Goal: Task Accomplishment & Management: Manage account settings

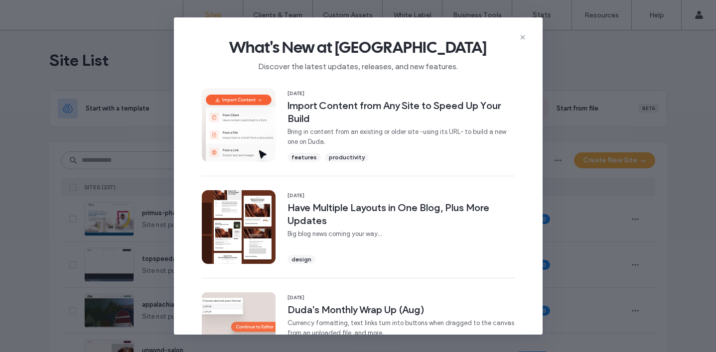
click at [514, 36] on div "What's New at Duda Discover the latest updates, releases, and new features." at bounding box center [358, 50] width 369 height 67
click at [521, 37] on icon at bounding box center [523, 37] width 8 height 8
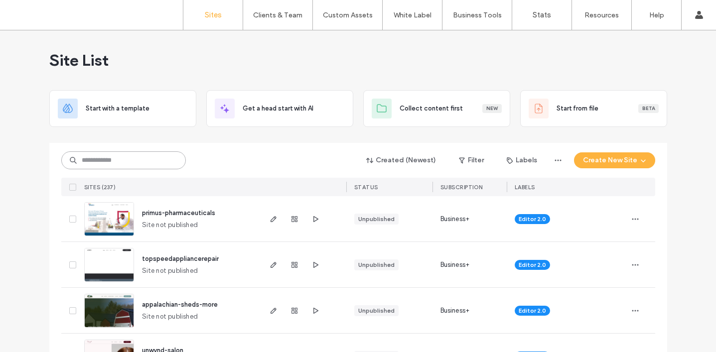
click at [105, 164] on input at bounding box center [123, 160] width 125 height 18
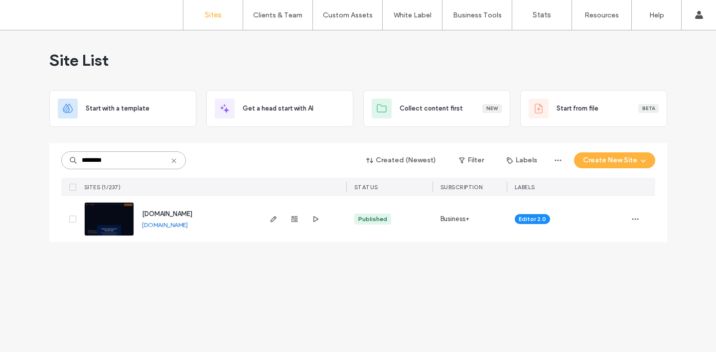
type input "********"
click at [164, 210] on span "[DOMAIN_NAME]" at bounding box center [167, 213] width 50 height 7
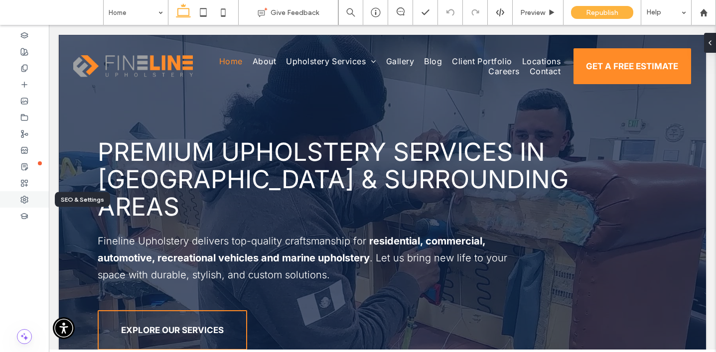
click at [31, 198] on div at bounding box center [24, 199] width 49 height 16
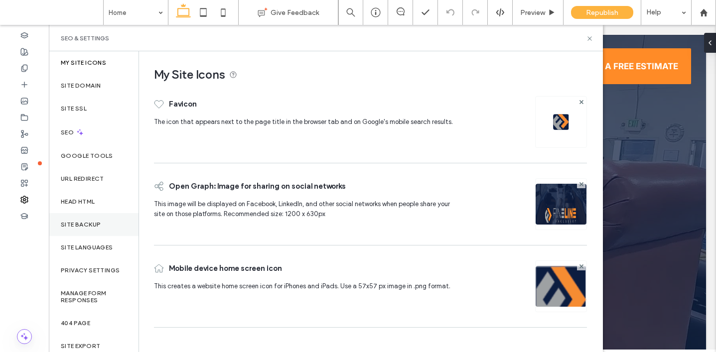
click at [92, 221] on label "Site Backup" at bounding box center [81, 224] width 40 height 7
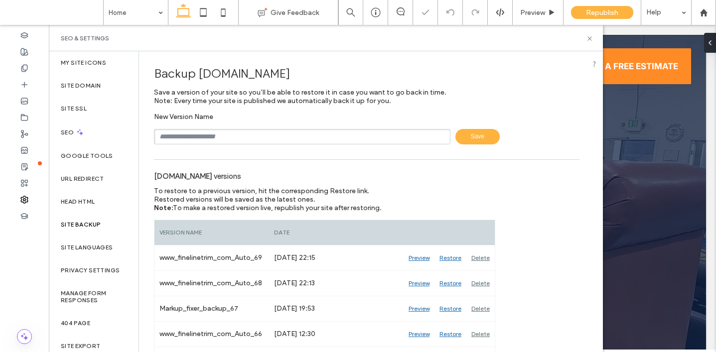
click at [221, 133] on input "text" at bounding box center [302, 136] width 296 height 15
type input "**********"
drag, startPoint x: 588, startPoint y: 37, endPoint x: 513, endPoint y: 0, distance: 84.2
click at [588, 37] on use at bounding box center [589, 38] width 4 height 4
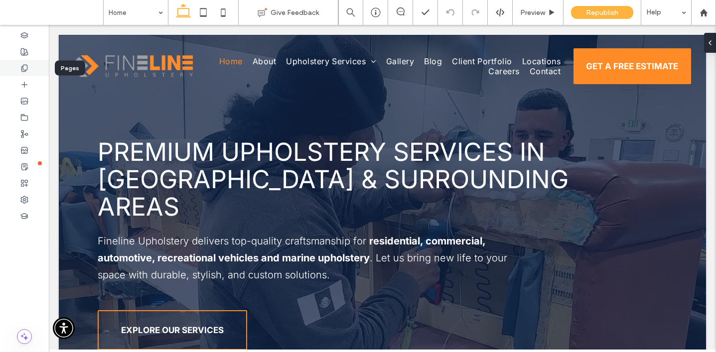
click at [29, 71] on div at bounding box center [24, 68] width 49 height 16
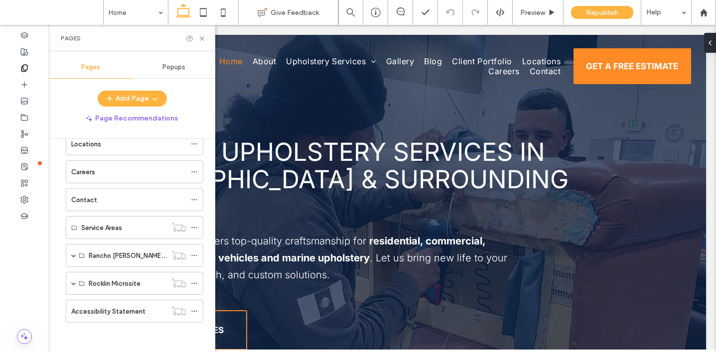
scroll to position [191, 0]
click at [73, 255] on span at bounding box center [73, 255] width 5 height 5
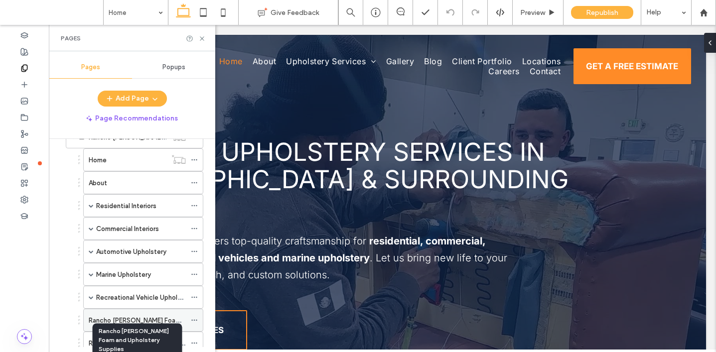
scroll to position [261, 0]
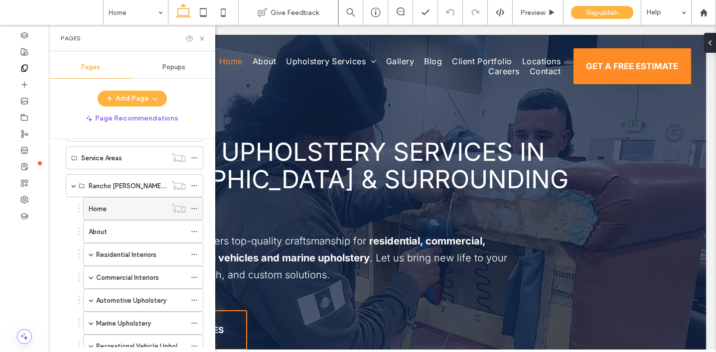
click at [116, 211] on div "Home" at bounding box center [128, 209] width 78 height 10
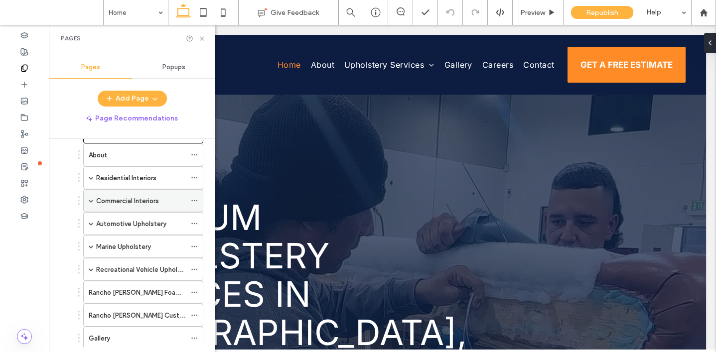
scroll to position [339, 0]
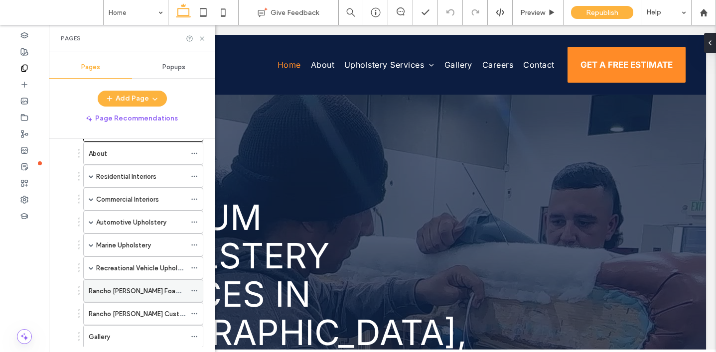
click at [127, 292] on label "Rancho [PERSON_NAME] Foam and Upholstery Supplies" at bounding box center [172, 291] width 167 height 17
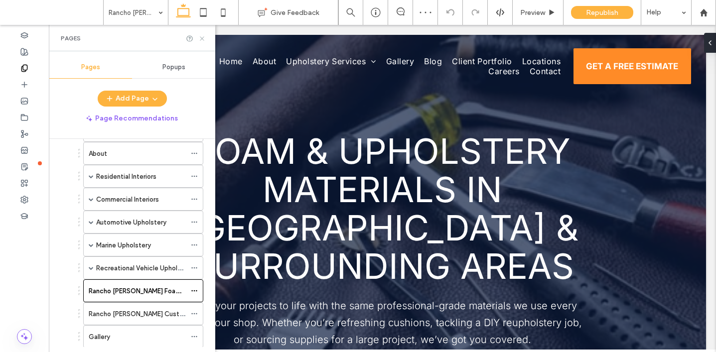
click at [205, 35] on icon at bounding box center [201, 38] width 7 height 7
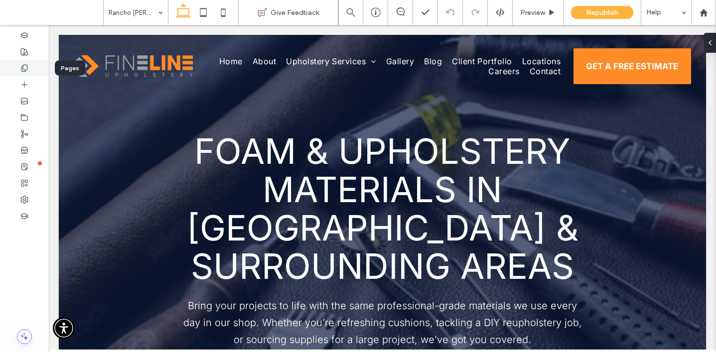
click at [17, 68] on div at bounding box center [24, 68] width 49 height 16
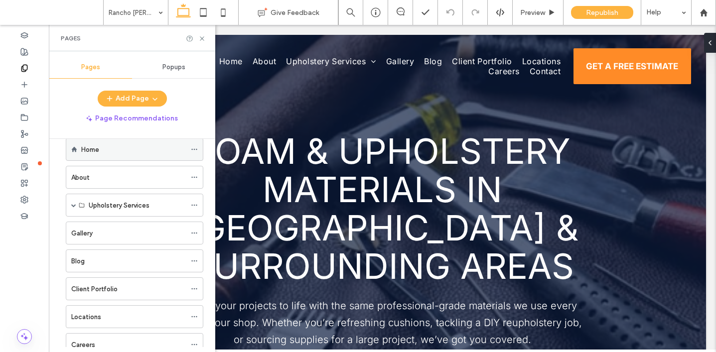
scroll to position [67, 0]
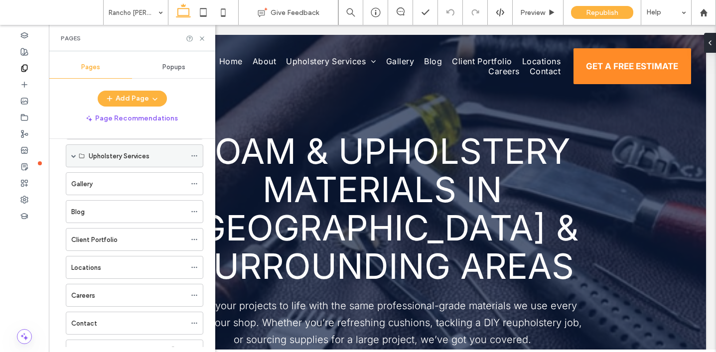
click at [74, 155] on span at bounding box center [73, 155] width 5 height 5
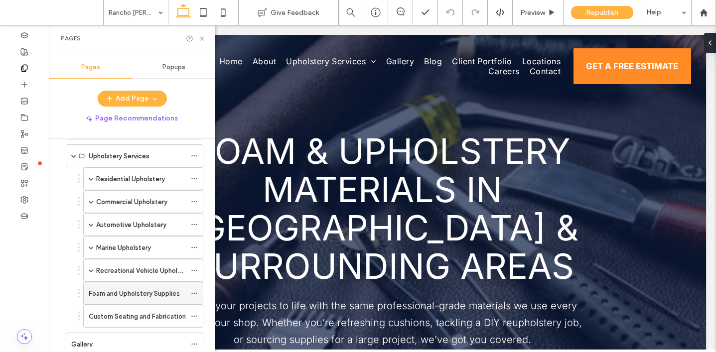
click at [136, 291] on label "Foam and Upholstery Supplies" at bounding box center [134, 293] width 91 height 17
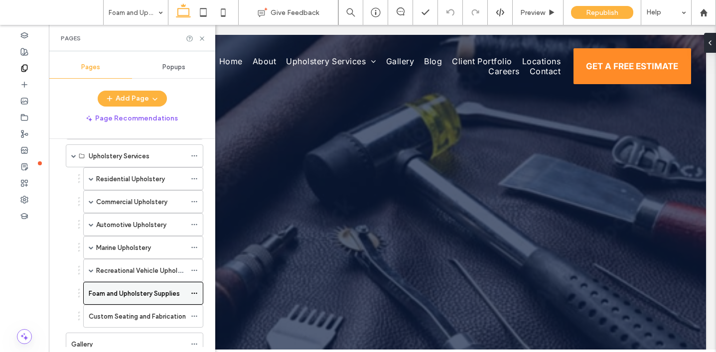
scroll to position [0, 0]
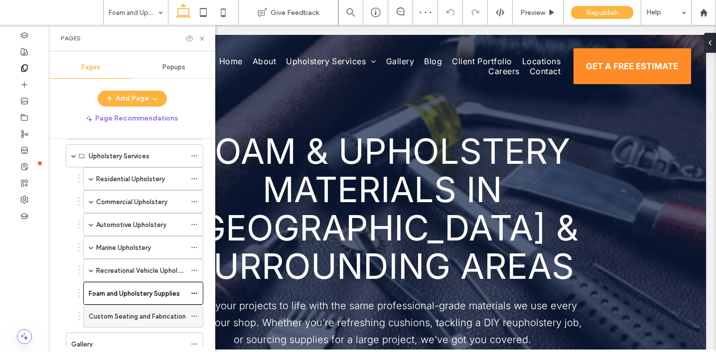
click at [134, 311] on label "Custom Seating and Fabrication" at bounding box center [137, 316] width 97 height 17
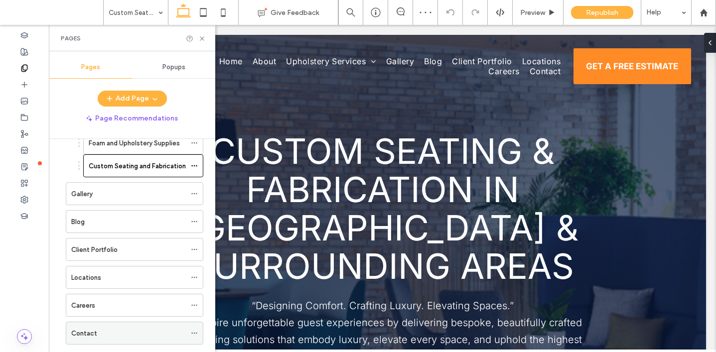
scroll to position [298, 0]
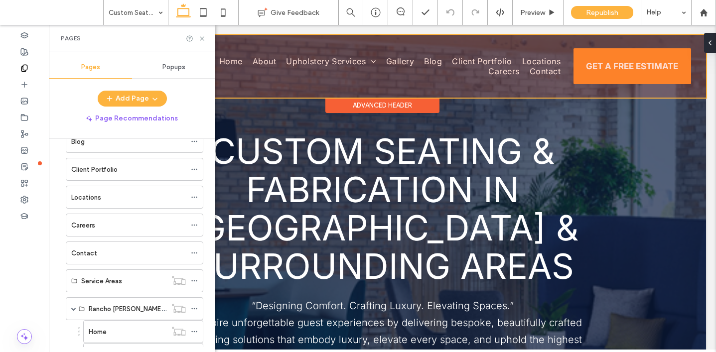
click at [333, 57] on div at bounding box center [382, 66] width 647 height 63
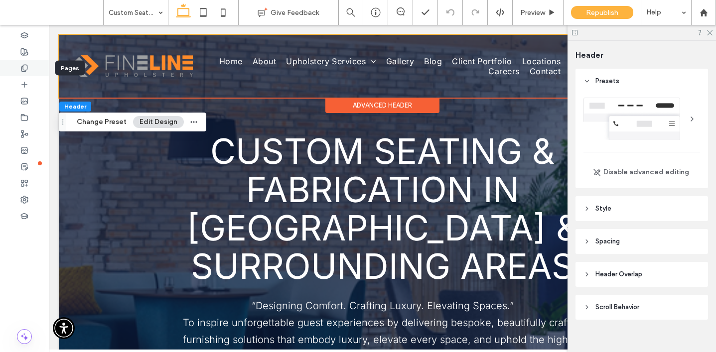
click at [20, 70] on icon at bounding box center [24, 68] width 8 height 8
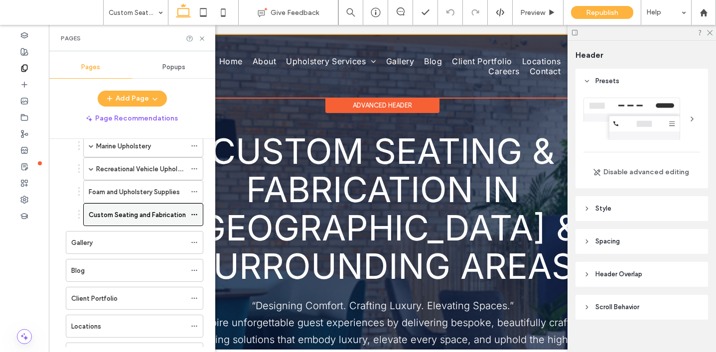
scroll to position [158, 0]
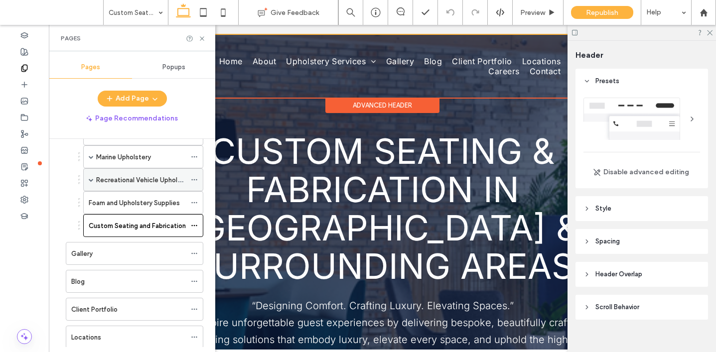
click at [109, 182] on label "Recreational Vehicle Upholstery" at bounding box center [144, 179] width 97 height 17
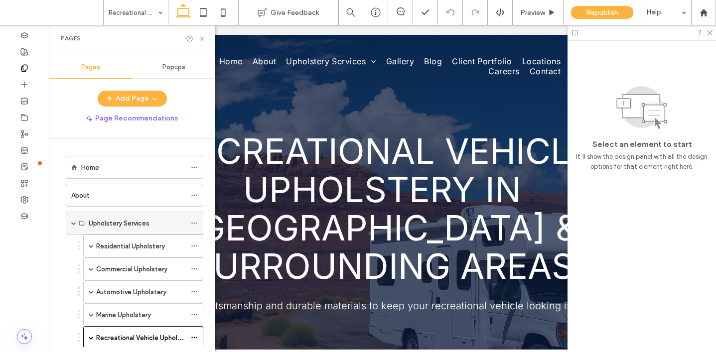
click at [74, 221] on span at bounding box center [73, 223] width 5 height 5
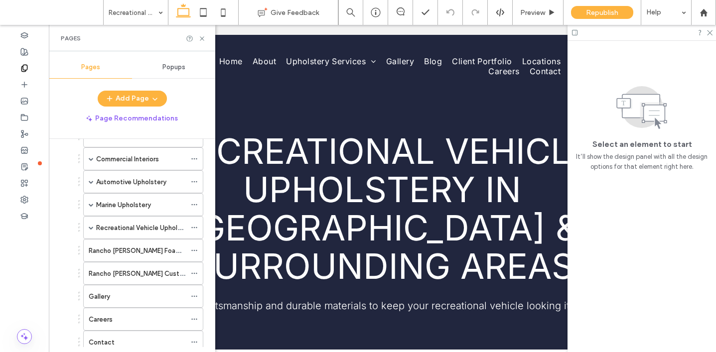
scroll to position [391, 0]
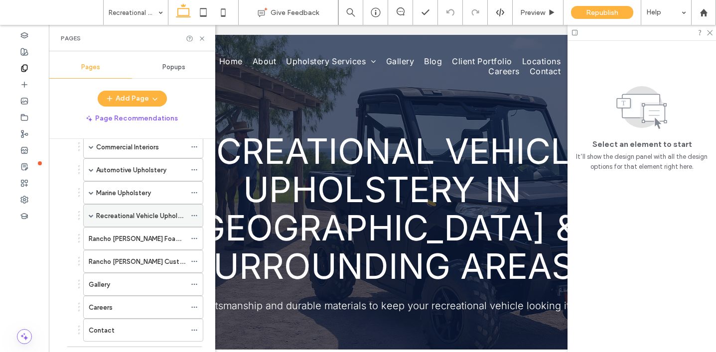
click at [113, 220] on label "Recreational Vehicle Upholstery" at bounding box center [144, 215] width 97 height 17
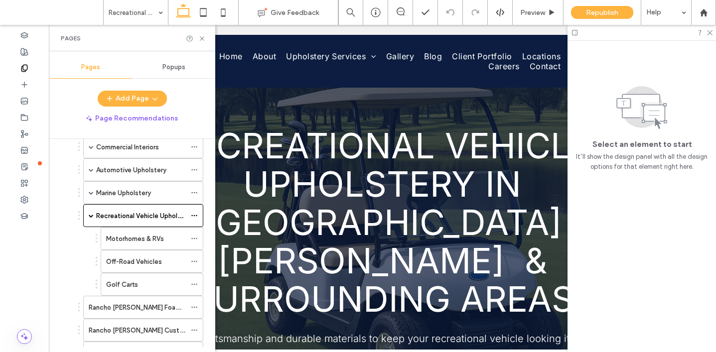
scroll to position [13, 0]
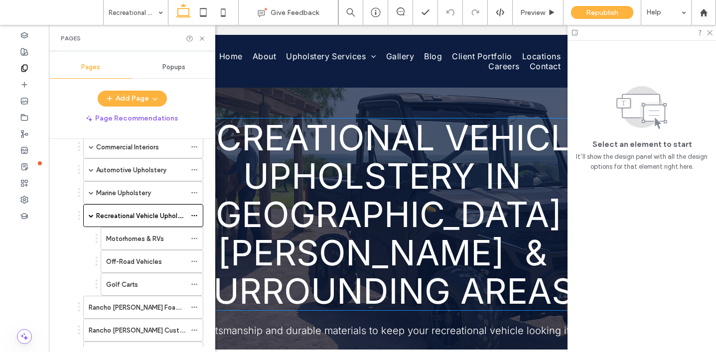
click at [385, 215] on span "Recreational Vehicle Upholstery in [GEOGRAPHIC_DATA][PERSON_NAME] & Surrounding…" at bounding box center [382, 215] width 419 height 196
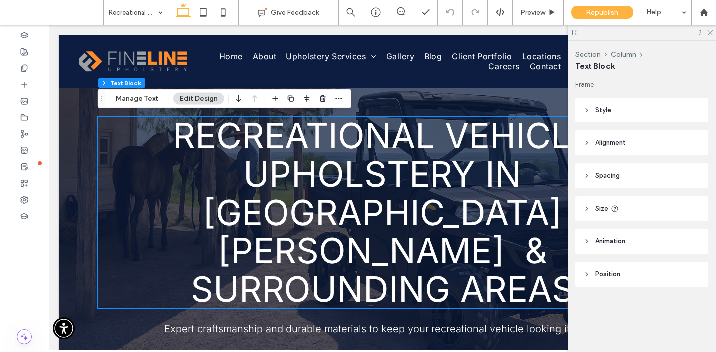
scroll to position [18, 0]
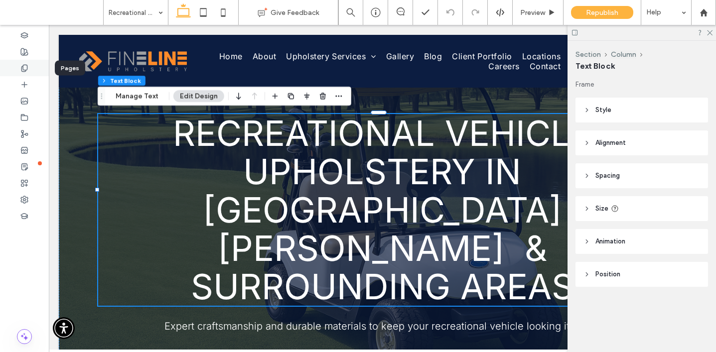
click at [26, 67] on icon at bounding box center [24, 68] width 8 height 8
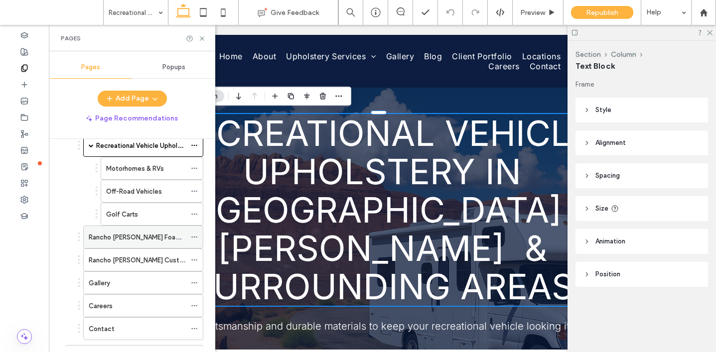
scroll to position [455, 0]
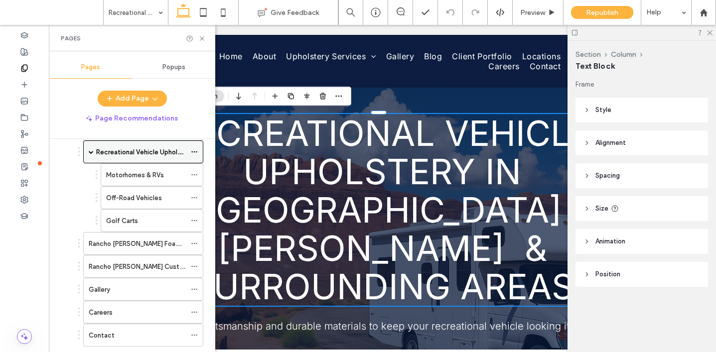
click at [194, 153] on icon at bounding box center [194, 151] width 7 height 7
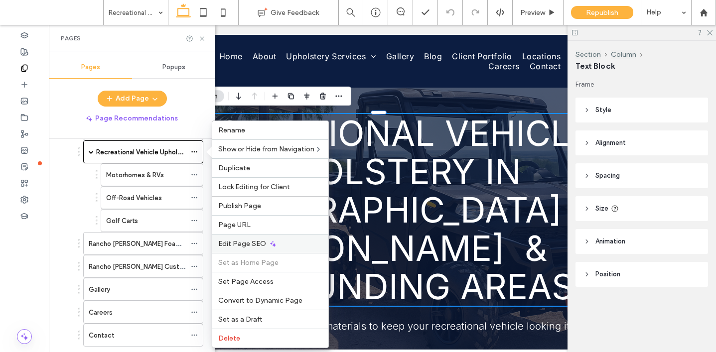
click at [274, 244] on icon at bounding box center [273, 244] width 8 height 8
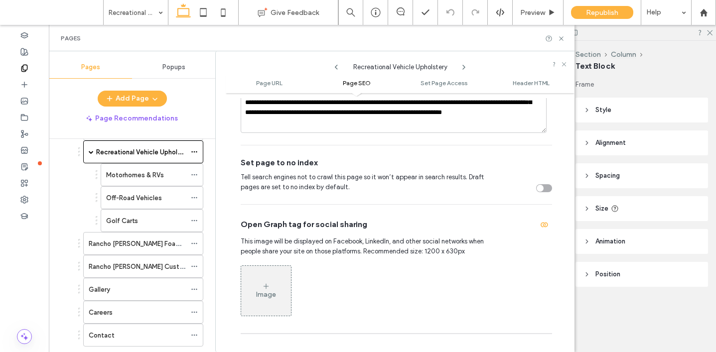
scroll to position [290, 0]
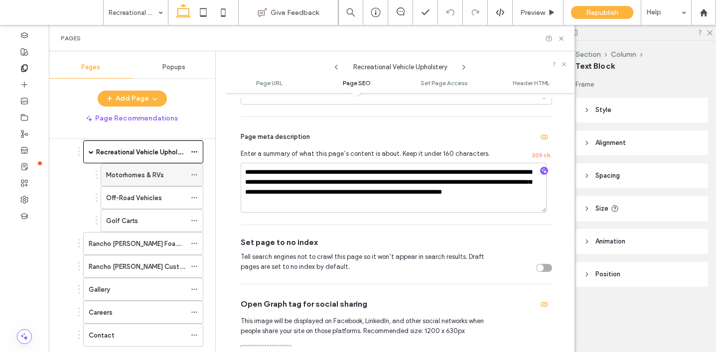
click at [146, 172] on label "Motorhomes & RVs" at bounding box center [135, 174] width 58 height 17
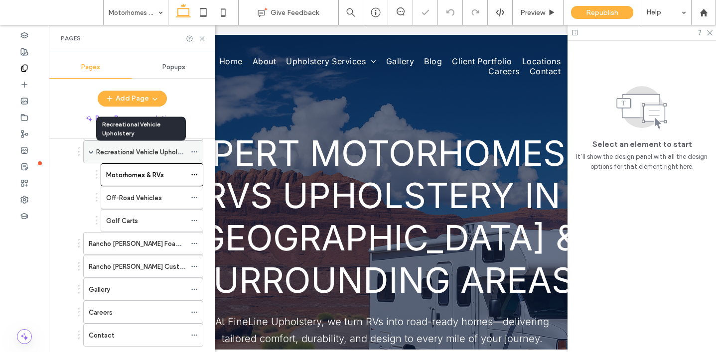
click at [143, 152] on label "Recreational Vehicle Upholstery" at bounding box center [144, 152] width 97 height 17
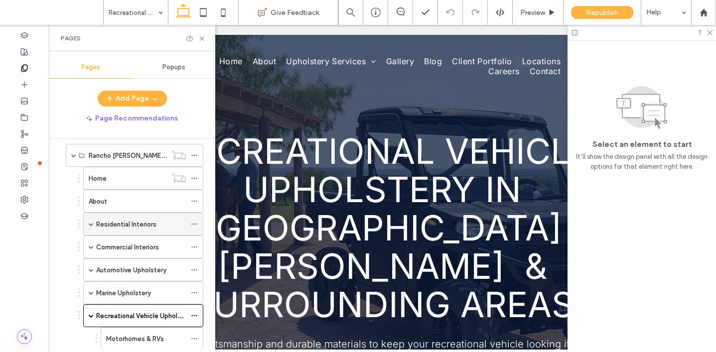
scroll to position [292, 0]
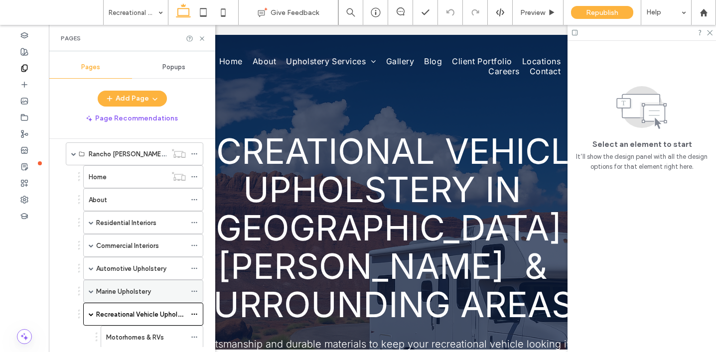
click at [126, 289] on label "Marine Upholstery" at bounding box center [123, 291] width 55 height 17
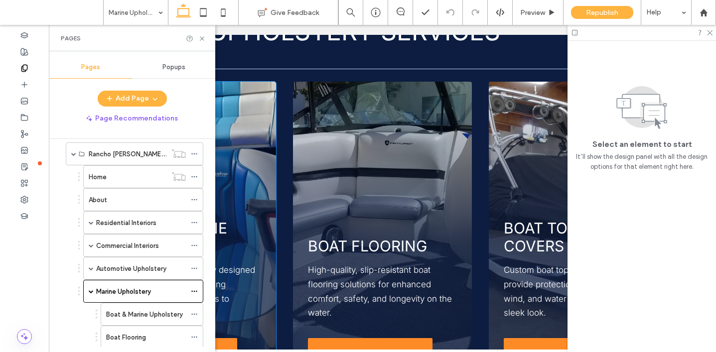
scroll to position [578, 0]
click at [134, 183] on div "Home" at bounding box center [128, 177] width 78 height 22
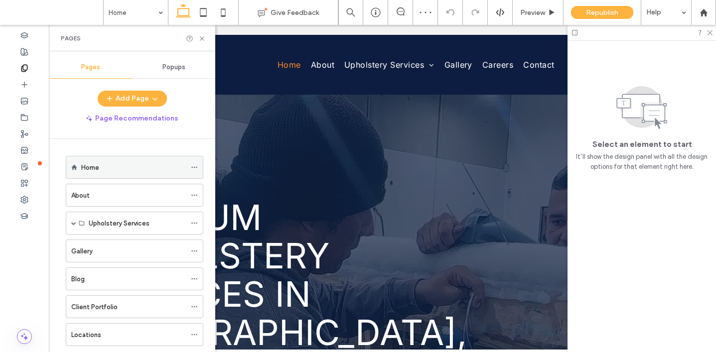
click at [130, 165] on div "Home" at bounding box center [133, 167] width 105 height 10
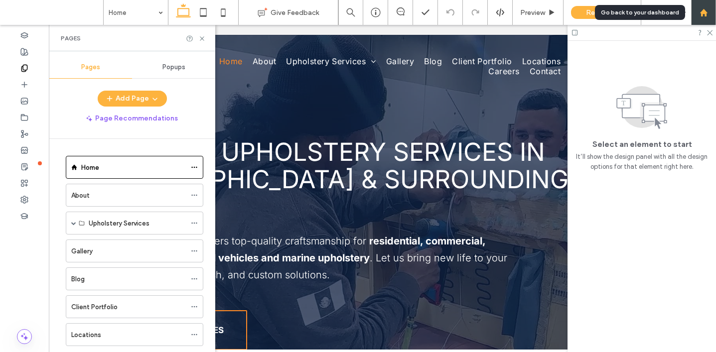
click at [706, 9] on icon at bounding box center [704, 12] width 8 height 8
